Goal: Task Accomplishment & Management: Complete application form

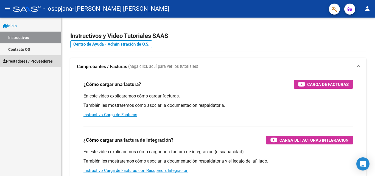
click at [26, 60] on span "Prestadores / Proveedores" at bounding box center [28, 61] width 50 height 6
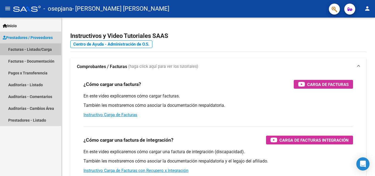
click at [30, 49] on link "Facturas - Listado/Carga" at bounding box center [30, 49] width 61 height 12
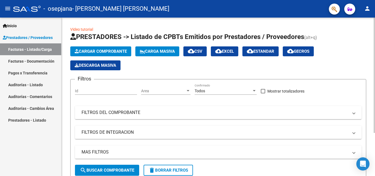
click at [113, 50] on span "Cargar Comprobante" at bounding box center [101, 51] width 52 height 5
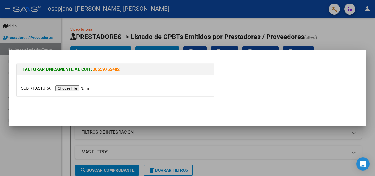
click at [76, 88] on input "file" at bounding box center [55, 88] width 69 height 6
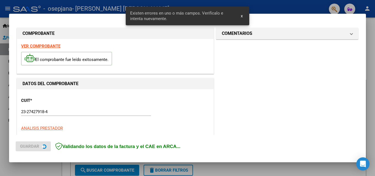
scroll to position [134, 0]
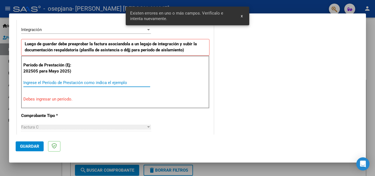
click at [33, 83] on input "Ingrese el Período de Prestación como indica el ejemplo" at bounding box center [86, 82] width 127 height 5
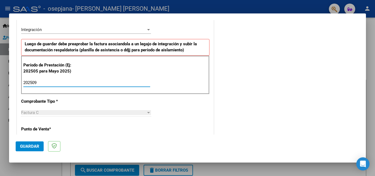
type input "202509"
click at [29, 145] on span "Guardar" at bounding box center [29, 146] width 19 height 5
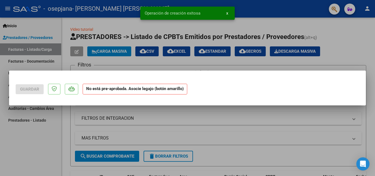
scroll to position [0, 0]
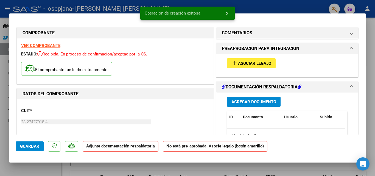
click at [248, 62] on span "Asociar Legajo" at bounding box center [254, 63] width 33 height 5
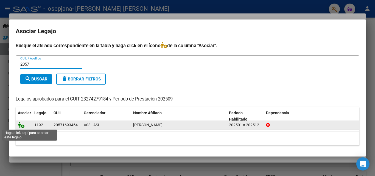
type input "2057"
click at [21, 126] on icon at bounding box center [21, 125] width 7 height 6
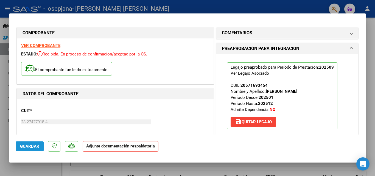
click at [34, 145] on span "Guardar" at bounding box center [29, 146] width 19 height 5
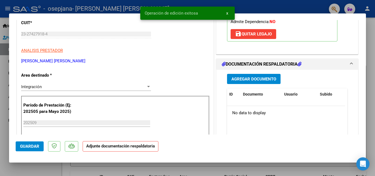
scroll to position [99, 0]
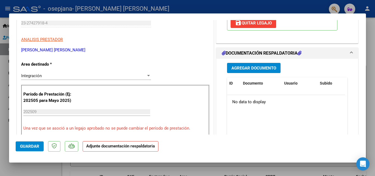
click at [252, 68] on span "Agregar Documento" at bounding box center [254, 68] width 45 height 5
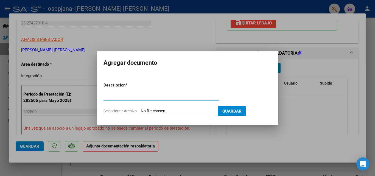
type input "O"
type input "Planilla Septiembre 2025"
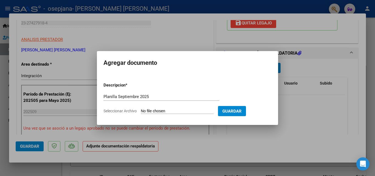
click at [176, 110] on input "Seleccionar Archivo" at bounding box center [177, 111] width 73 height 5
type input "C:\fakepath\Planilla septiembre 2025 [PERSON_NAME].pdf"
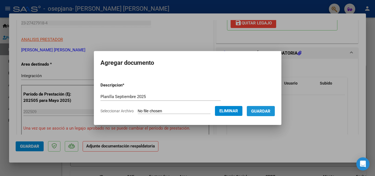
click at [267, 111] on span "Guardar" at bounding box center [260, 111] width 19 height 5
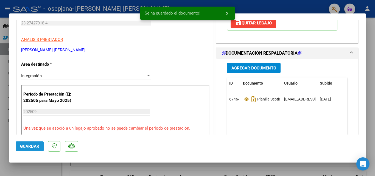
click at [28, 147] on span "Guardar" at bounding box center [29, 146] width 19 height 5
click at [28, 170] on div at bounding box center [187, 88] width 375 height 176
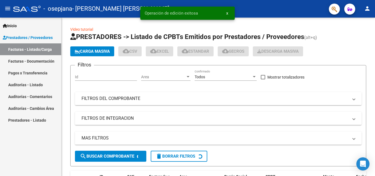
click at [28, 170] on div "Inicio Instructivos Contacto OS Prestadores / Proveedores Facturas - Listado/Ca…" at bounding box center [30, 97] width 61 height 158
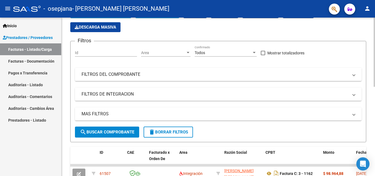
click at [375, 99] on div at bounding box center [374, 69] width 1 height 69
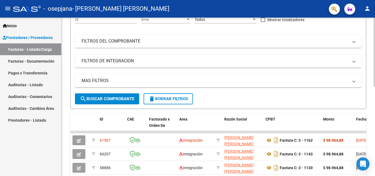
scroll to position [81, 0]
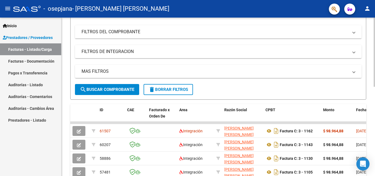
click at [375, 117] on div at bounding box center [374, 88] width 1 height 69
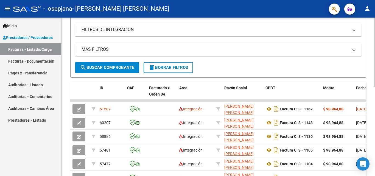
scroll to position [103, 0]
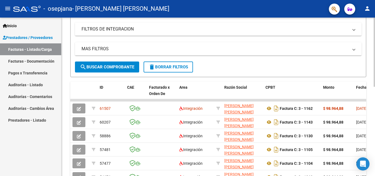
click at [375, 127] on div at bounding box center [374, 98] width 1 height 69
click at [41, 71] on link "Pagos x Transferencia" at bounding box center [30, 73] width 61 height 12
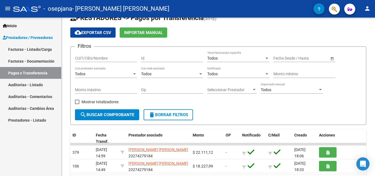
scroll to position [43, 0]
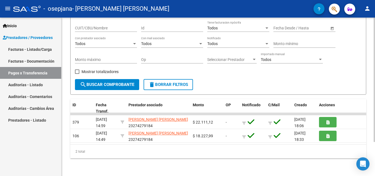
click at [375, 174] on div at bounding box center [374, 114] width 1 height 124
click at [104, 85] on span "search Buscar Comprobante" at bounding box center [107, 84] width 54 height 5
click at [76, 71] on span at bounding box center [77, 71] width 4 height 4
click at [77, 74] on input "Mostrar totalizadores" at bounding box center [77, 74] width 0 height 0
checkbox input "true"
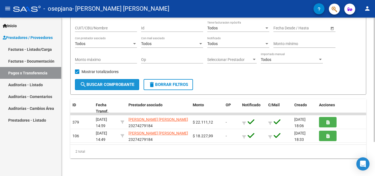
click at [106, 85] on span "search Buscar Comprobante" at bounding box center [107, 84] width 54 height 5
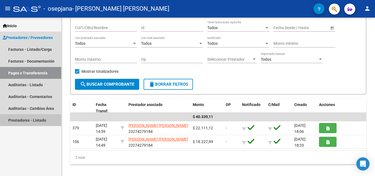
click at [39, 119] on link "Prestadores - Listado" at bounding box center [30, 120] width 61 height 12
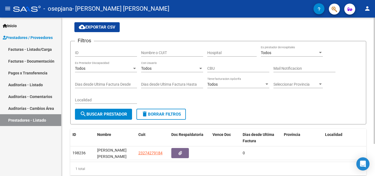
scroll to position [18, 0]
click at [375, 150] on div at bounding box center [374, 97] width 1 height 126
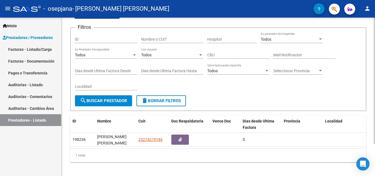
scroll to position [37, 0]
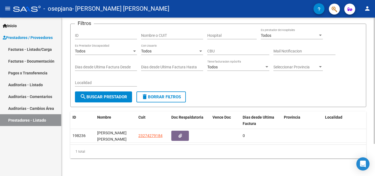
click at [375, 164] on div at bounding box center [374, 113] width 1 height 126
